Goal: Communication & Community: Answer question/provide support

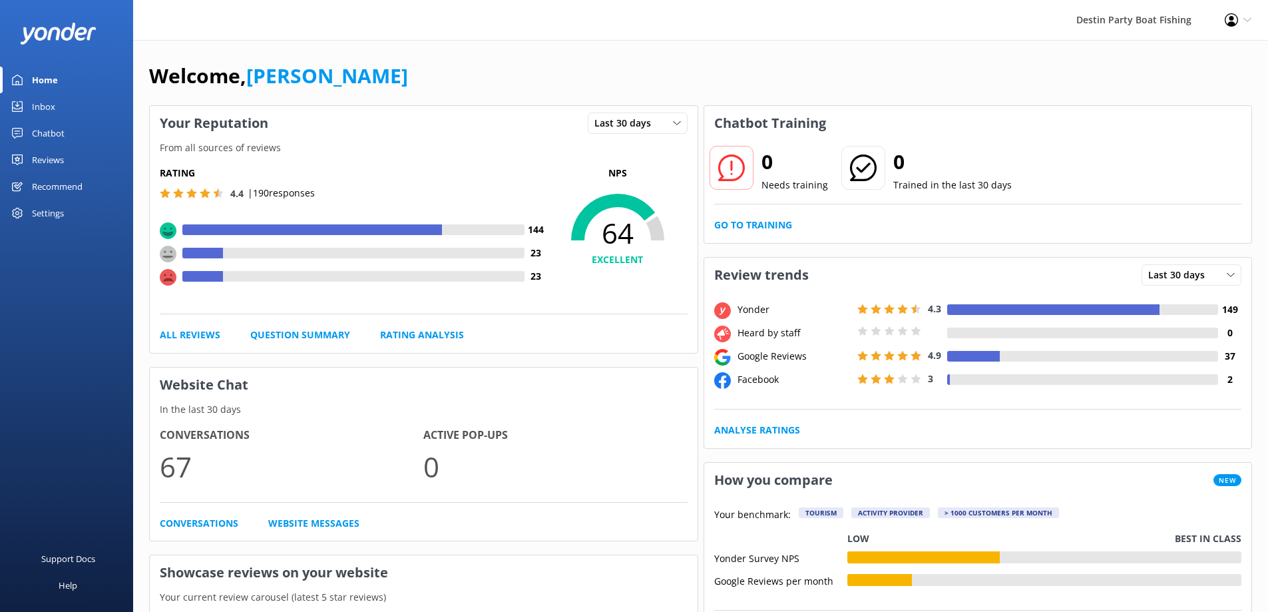
click at [53, 104] on div "Inbox" at bounding box center [43, 106] width 23 height 27
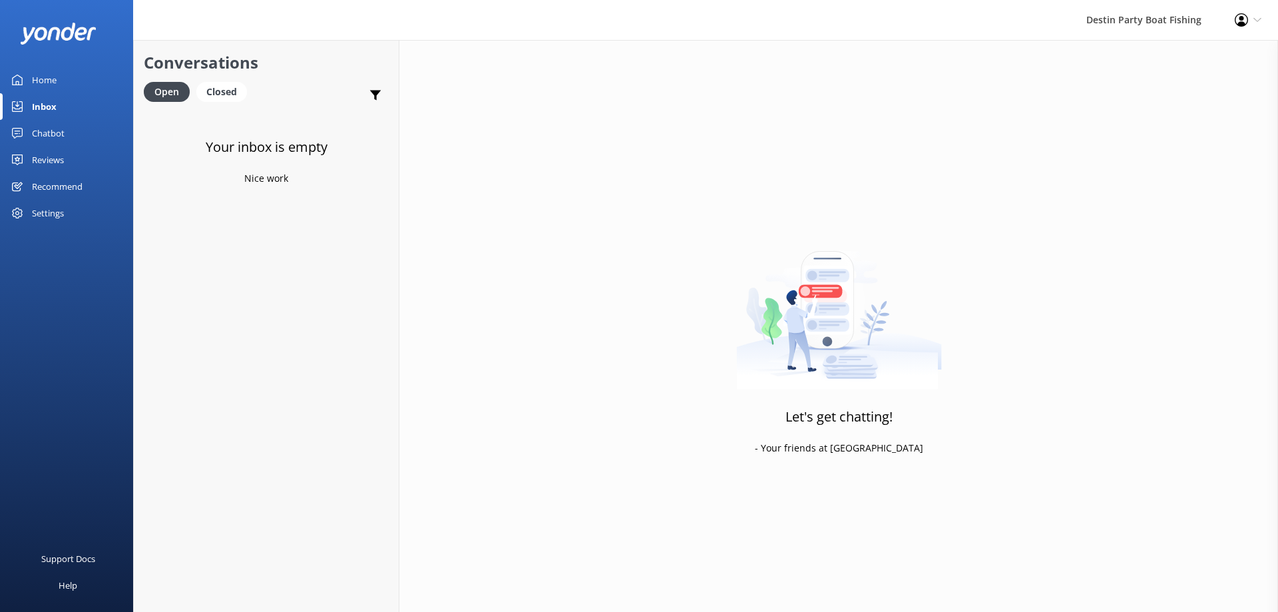
click at [53, 159] on div "Reviews" at bounding box center [48, 159] width 32 height 27
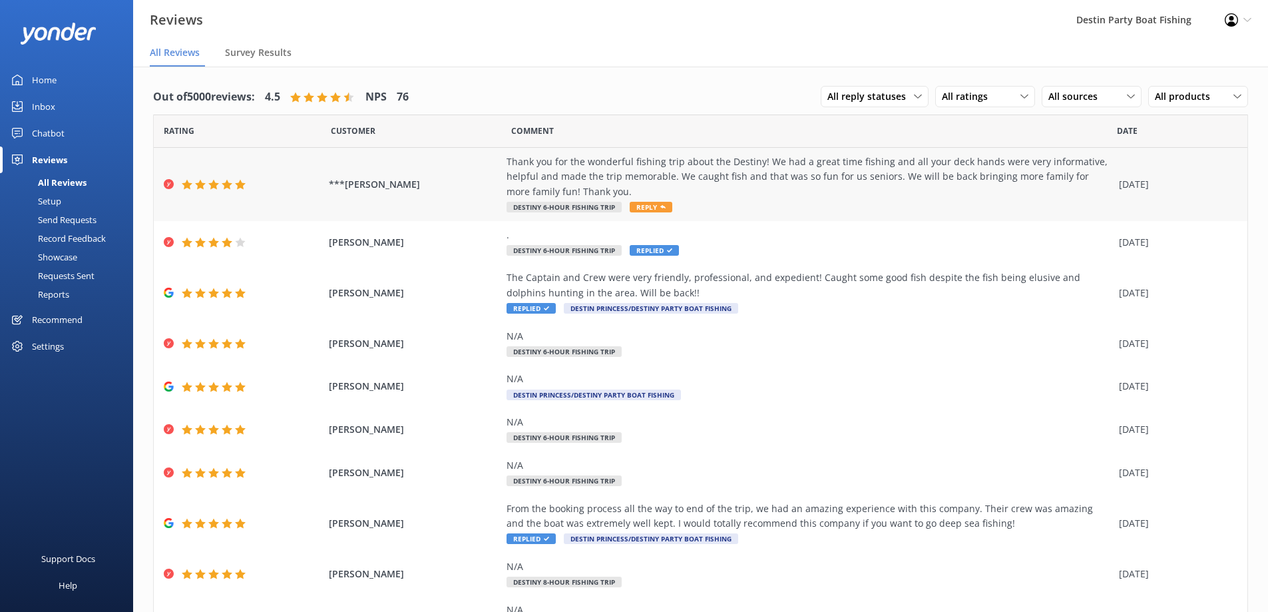
click at [648, 206] on span "Reply" at bounding box center [651, 207] width 43 height 11
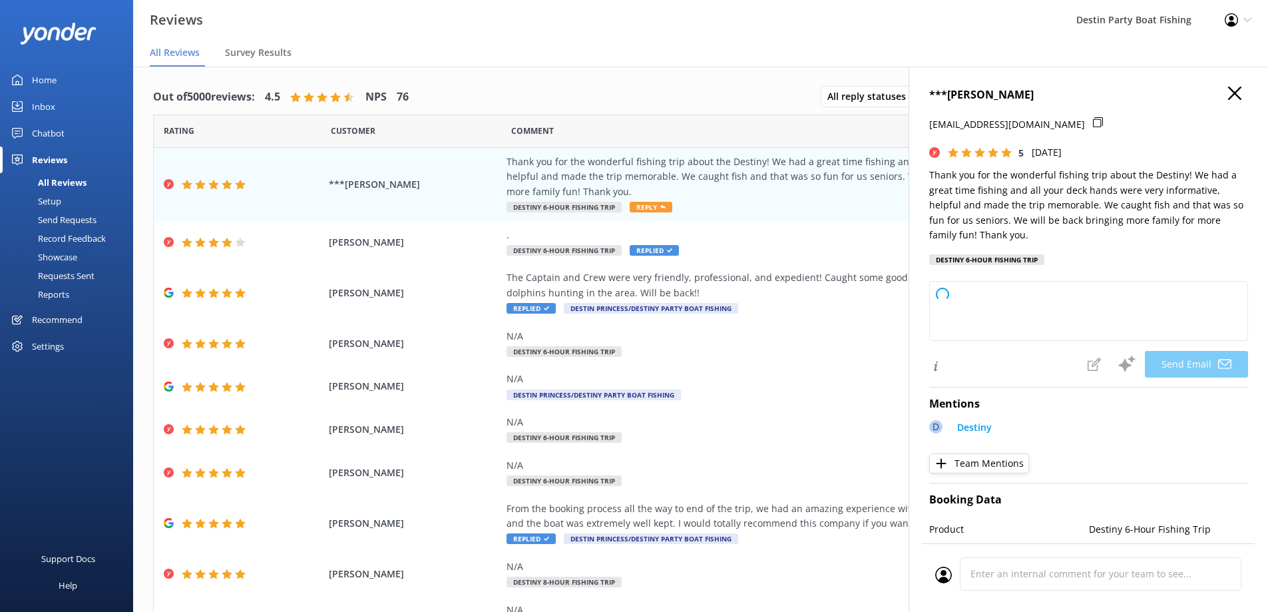
type textarea "Thank you so much, [PERSON_NAME]! We’re thrilled to hear you had a great time a…"
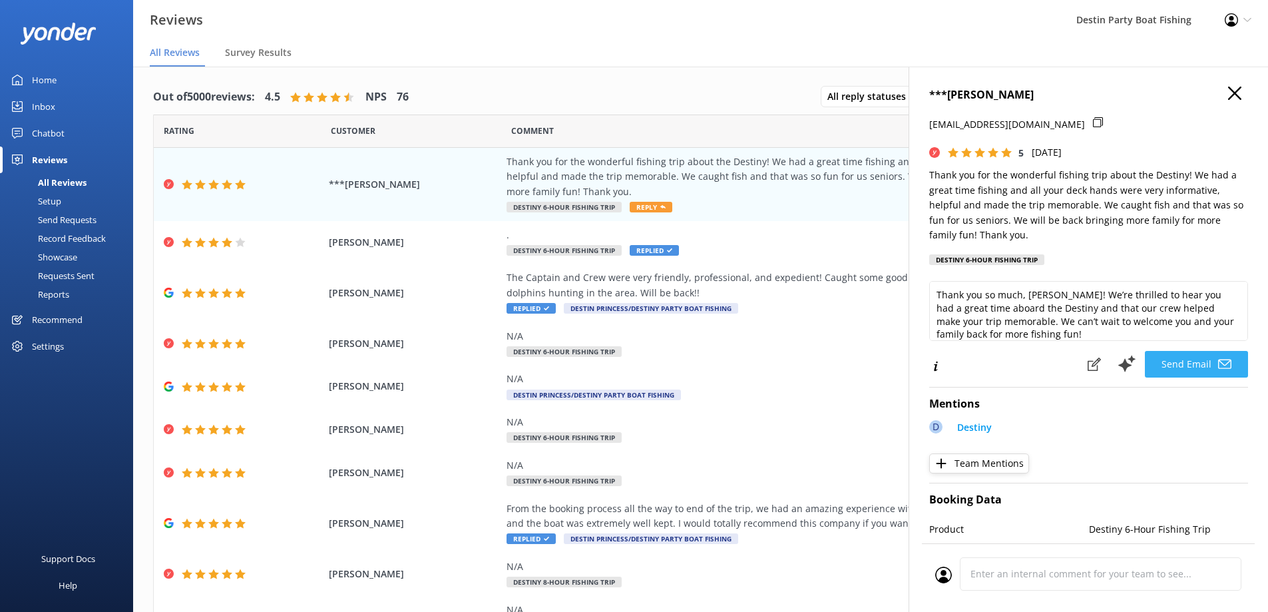
click at [1178, 364] on button "Send Email" at bounding box center [1196, 364] width 103 height 27
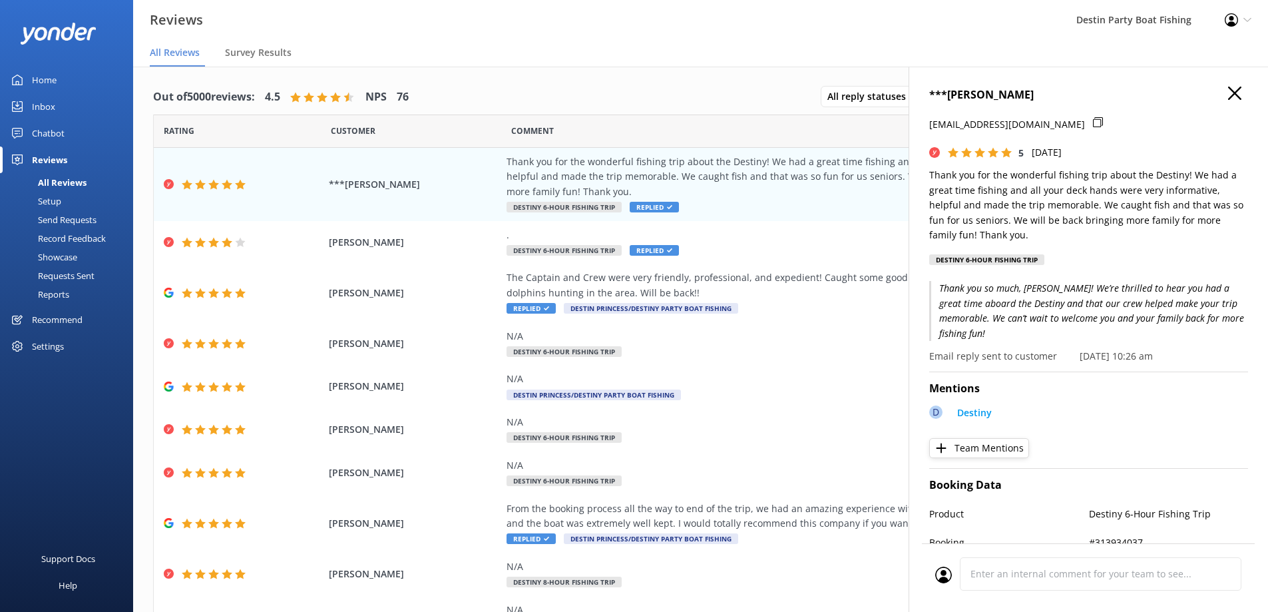
click at [1218, 92] on h4 "***[PERSON_NAME]" at bounding box center [1088, 95] width 319 height 17
click at [40, 111] on div "Inbox" at bounding box center [43, 106] width 23 height 27
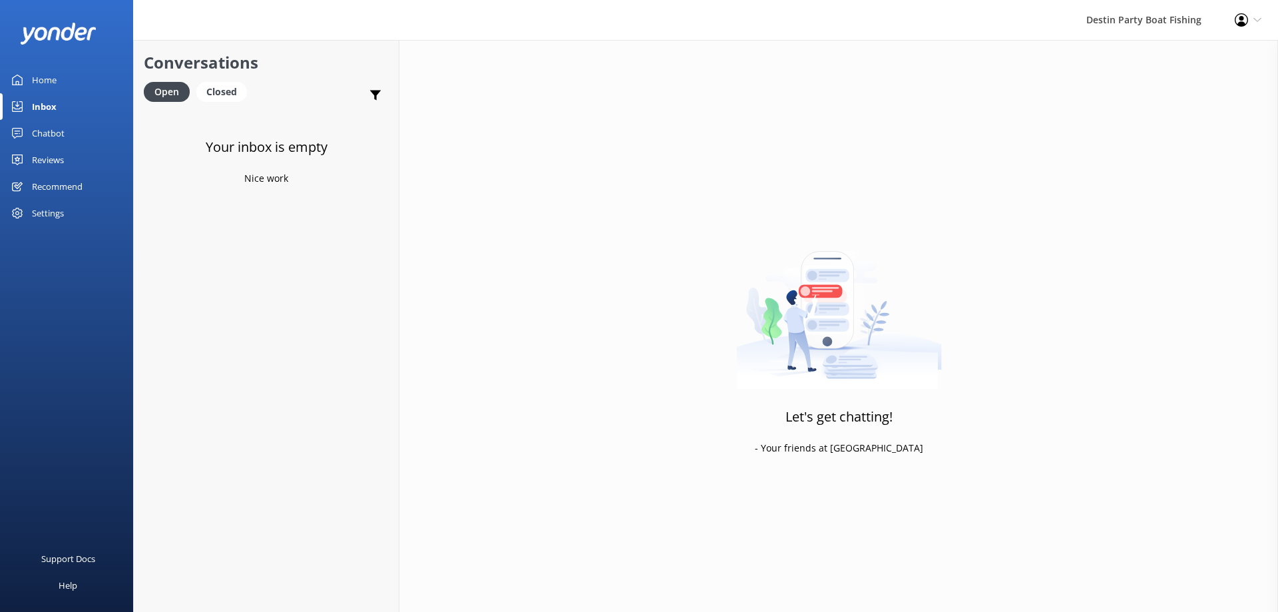
click at [35, 99] on div "Inbox" at bounding box center [44, 106] width 25 height 27
click at [271, 135] on h4 "Website Visitor" at bounding box center [269, 127] width 194 height 15
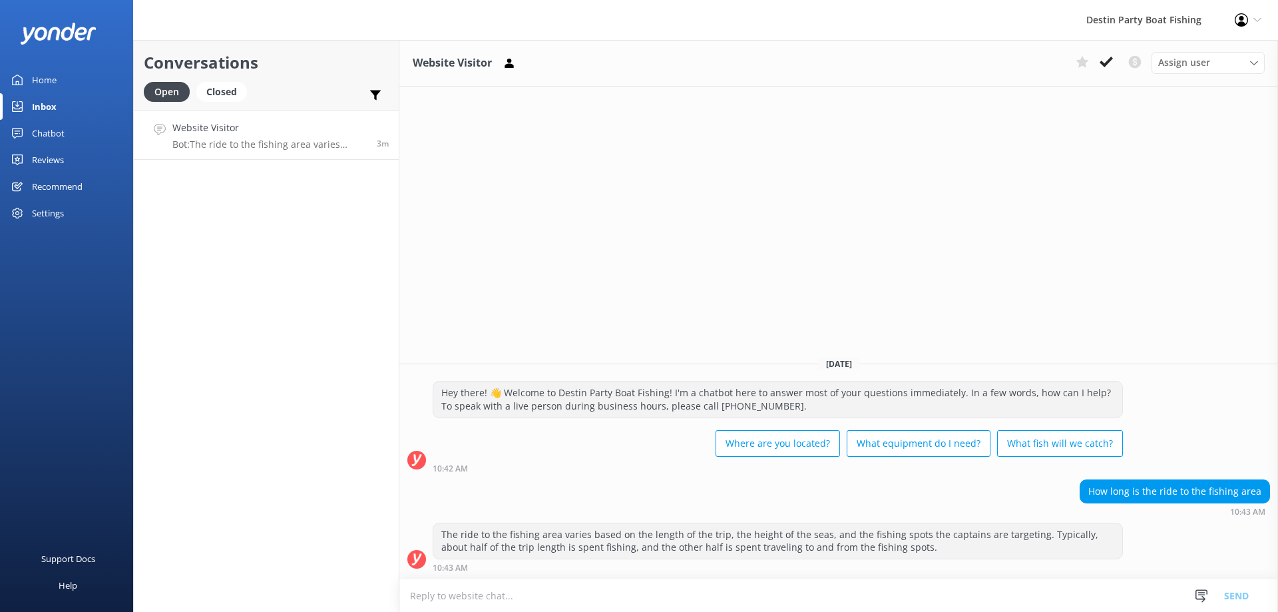
click at [442, 601] on textarea at bounding box center [838, 595] width 879 height 33
click at [594, 589] on textarea "Approximately 1.5 hrs out on a 6 hr" at bounding box center [838, 595] width 879 height 33
type textarea "Approximately 1.5 hrs out on a 6 hr. Longer for longer trips."
click at [1241, 596] on button "Send" at bounding box center [1237, 595] width 50 height 33
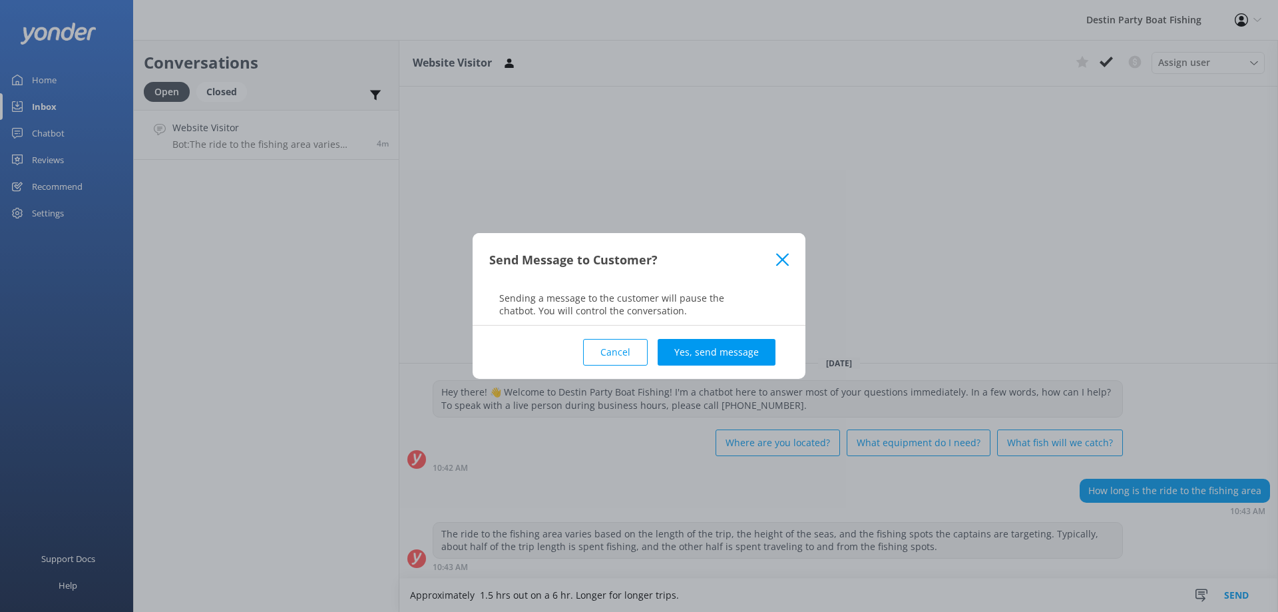
click at [703, 350] on button "Yes, send message" at bounding box center [717, 352] width 118 height 27
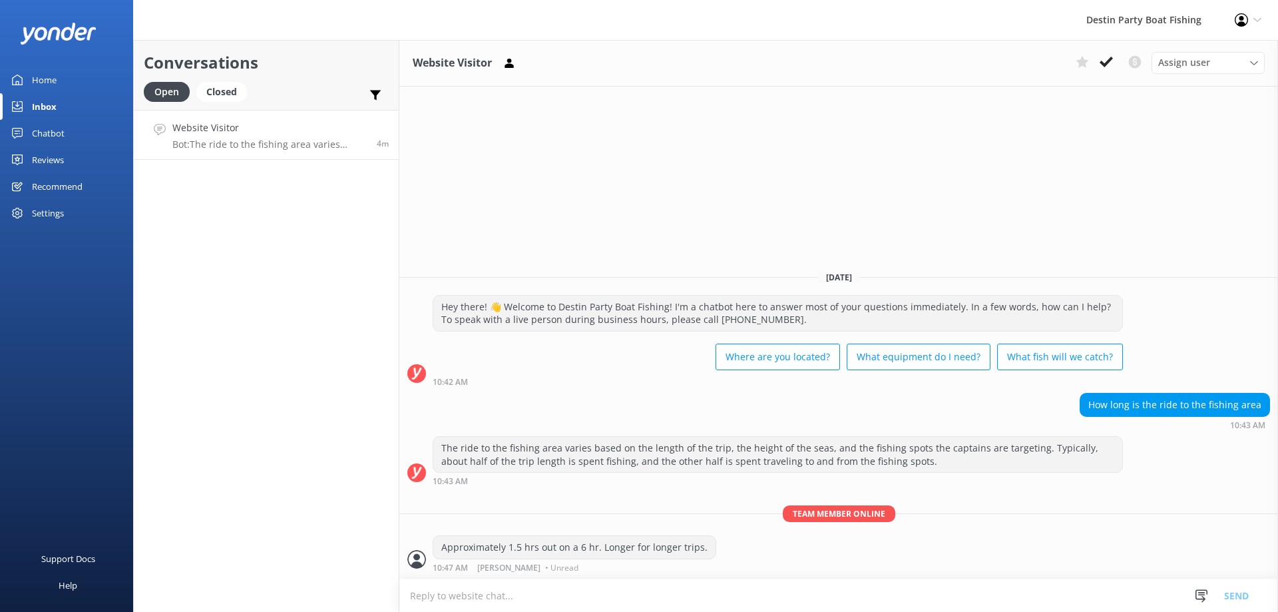
click at [1248, 19] on div "Profile Settings Logout" at bounding box center [1248, 20] width 60 height 40
click at [1188, 90] on link "Logout" at bounding box center [1212, 91] width 133 height 33
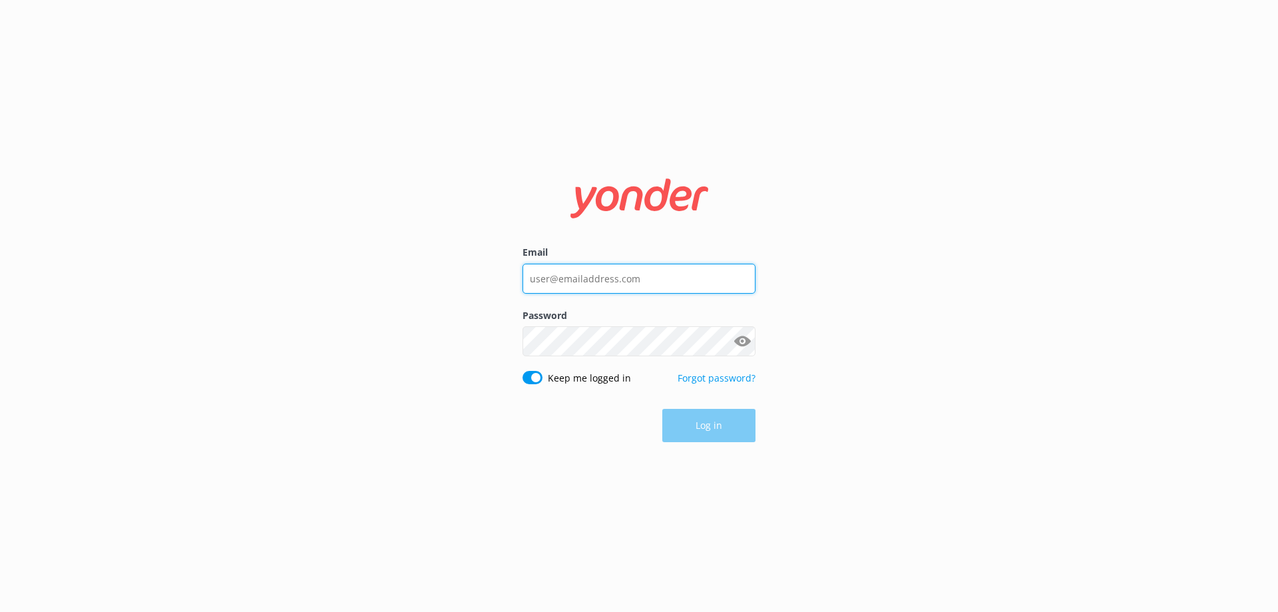
type input "[EMAIL_ADDRESS][DOMAIN_NAME]"
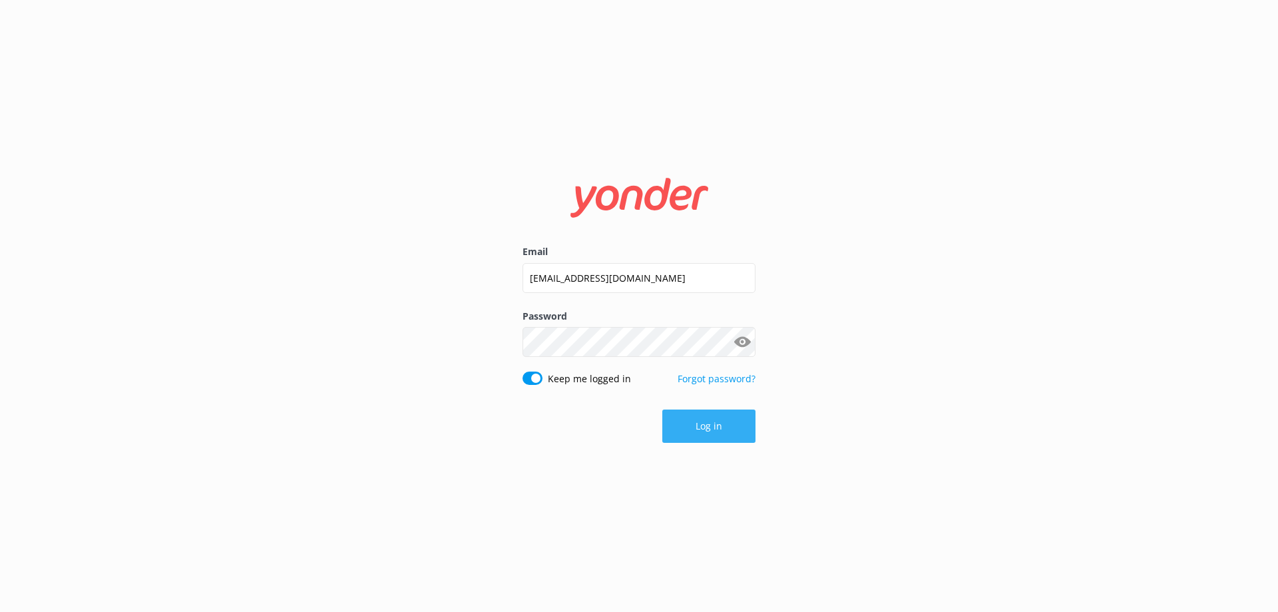
click at [694, 426] on button "Log in" at bounding box center [708, 425] width 93 height 33
